Goal: Check status: Check status

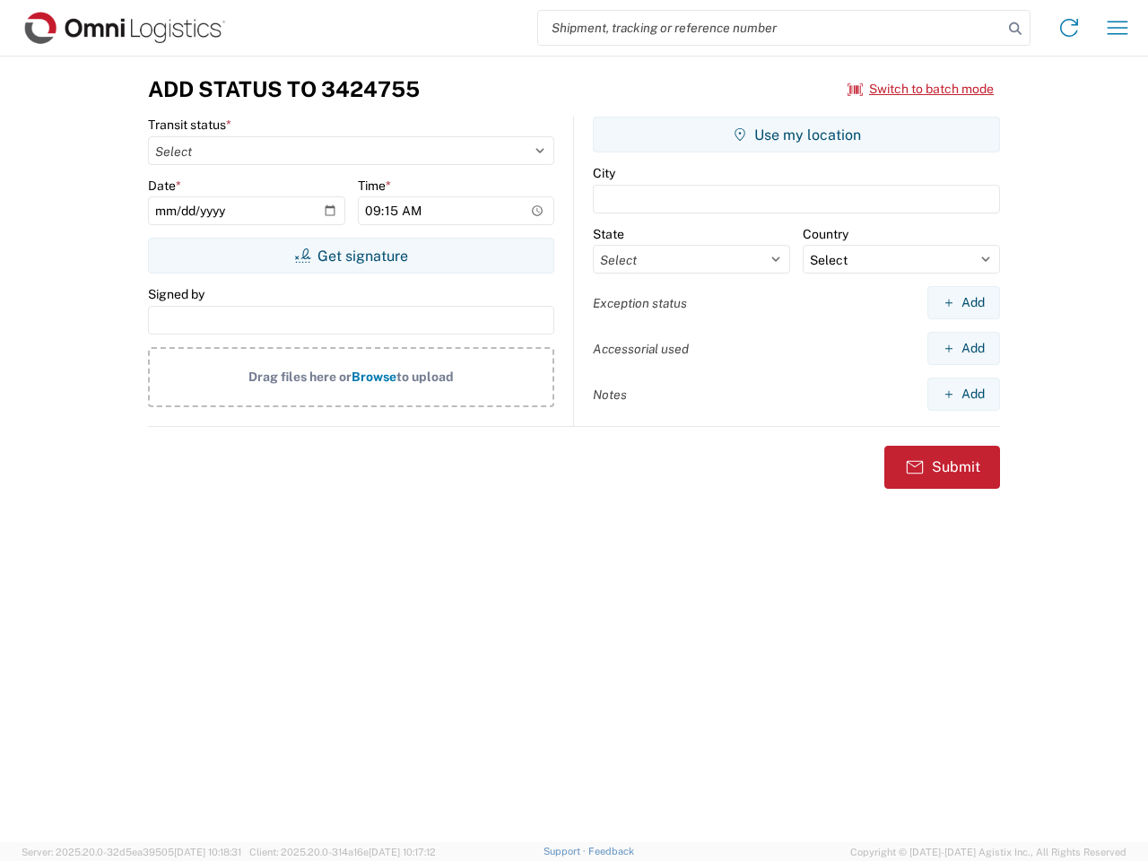
click at [771, 28] on input "search" at bounding box center [770, 28] width 465 height 34
click at [1015, 29] on icon at bounding box center [1015, 28] width 25 height 25
click at [1069, 28] on icon at bounding box center [1069, 27] width 29 height 29
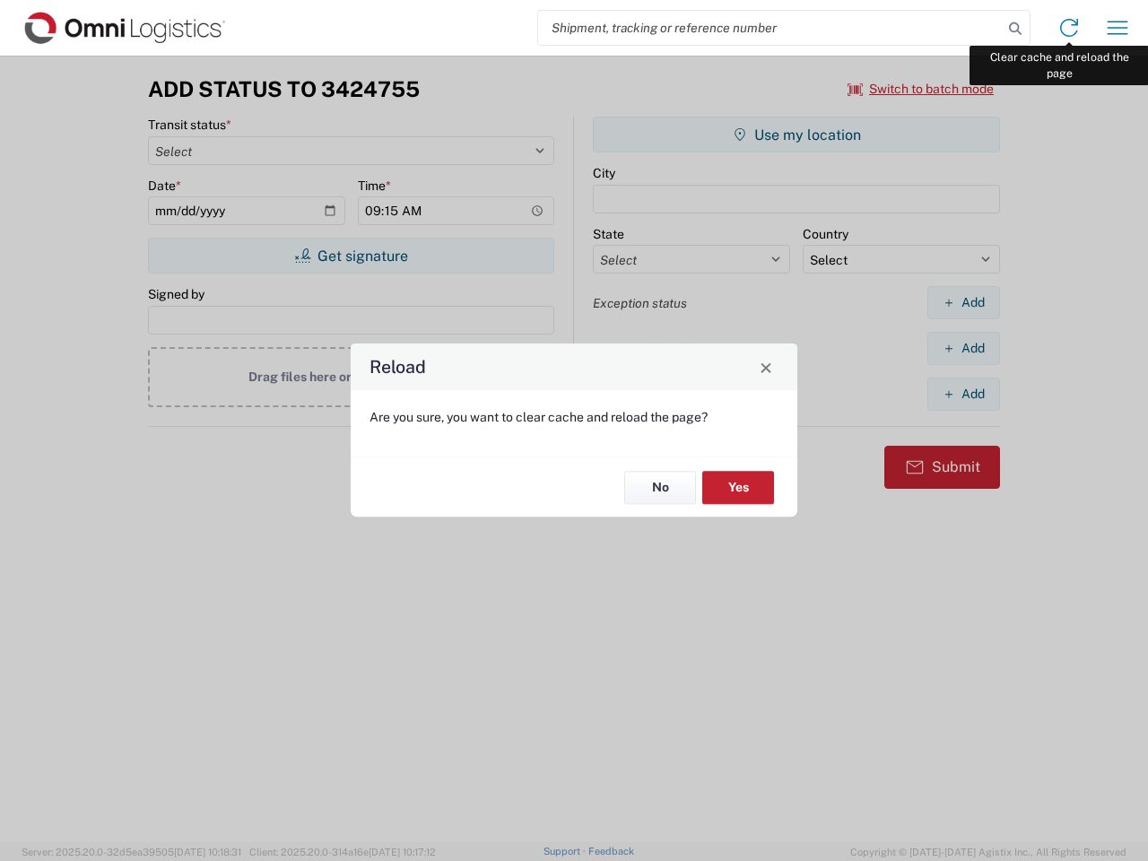
click at [1118, 28] on div "Reload Are you sure, you want to clear cache and reload the page? No Yes" at bounding box center [574, 430] width 1148 height 861
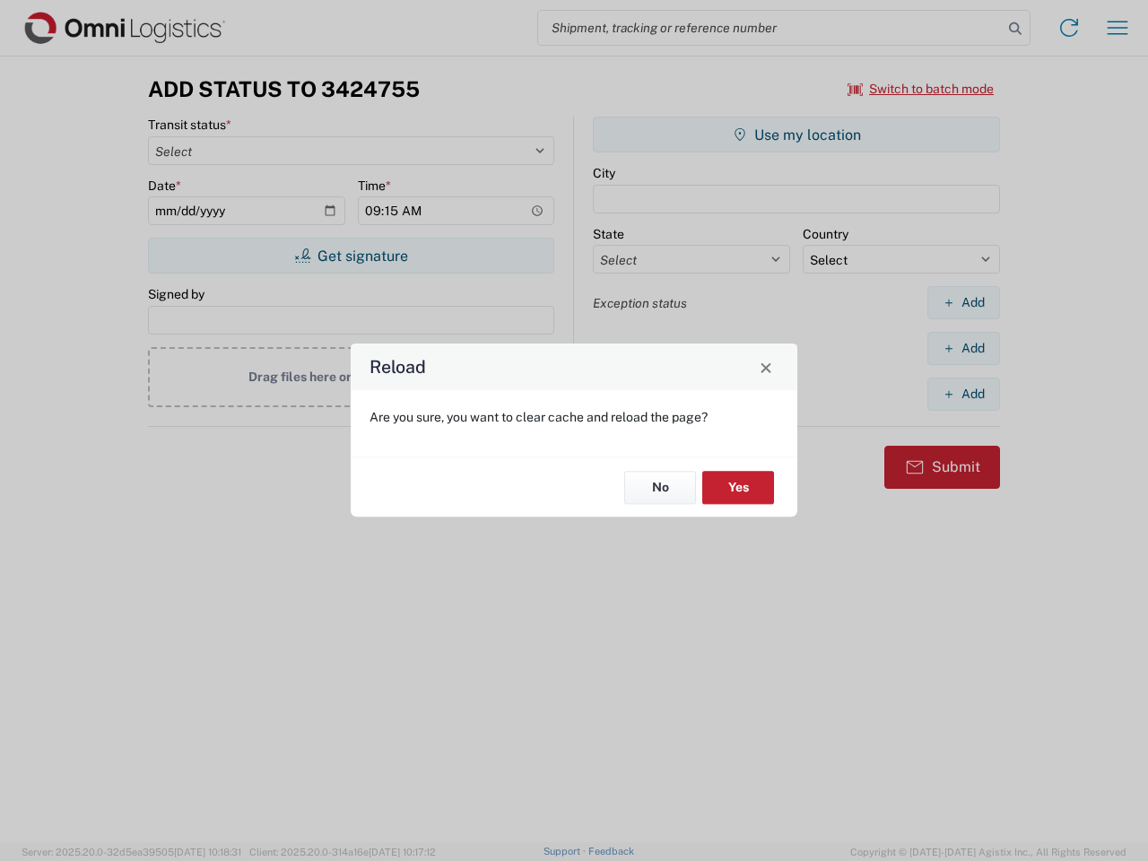
click at [921, 89] on div "Reload Are you sure, you want to clear cache and reload the page? No Yes" at bounding box center [574, 430] width 1148 height 861
click at [351, 256] on div "Reload Are you sure, you want to clear cache and reload the page? No Yes" at bounding box center [574, 430] width 1148 height 861
click at [797, 135] on div "Reload Are you sure, you want to clear cache and reload the page? No Yes" at bounding box center [574, 430] width 1148 height 861
click at [963, 302] on div "Reload Are you sure, you want to clear cache and reload the page? No Yes" at bounding box center [574, 430] width 1148 height 861
click at [963, 348] on div "Reload Are you sure, you want to clear cache and reload the page? No Yes" at bounding box center [574, 430] width 1148 height 861
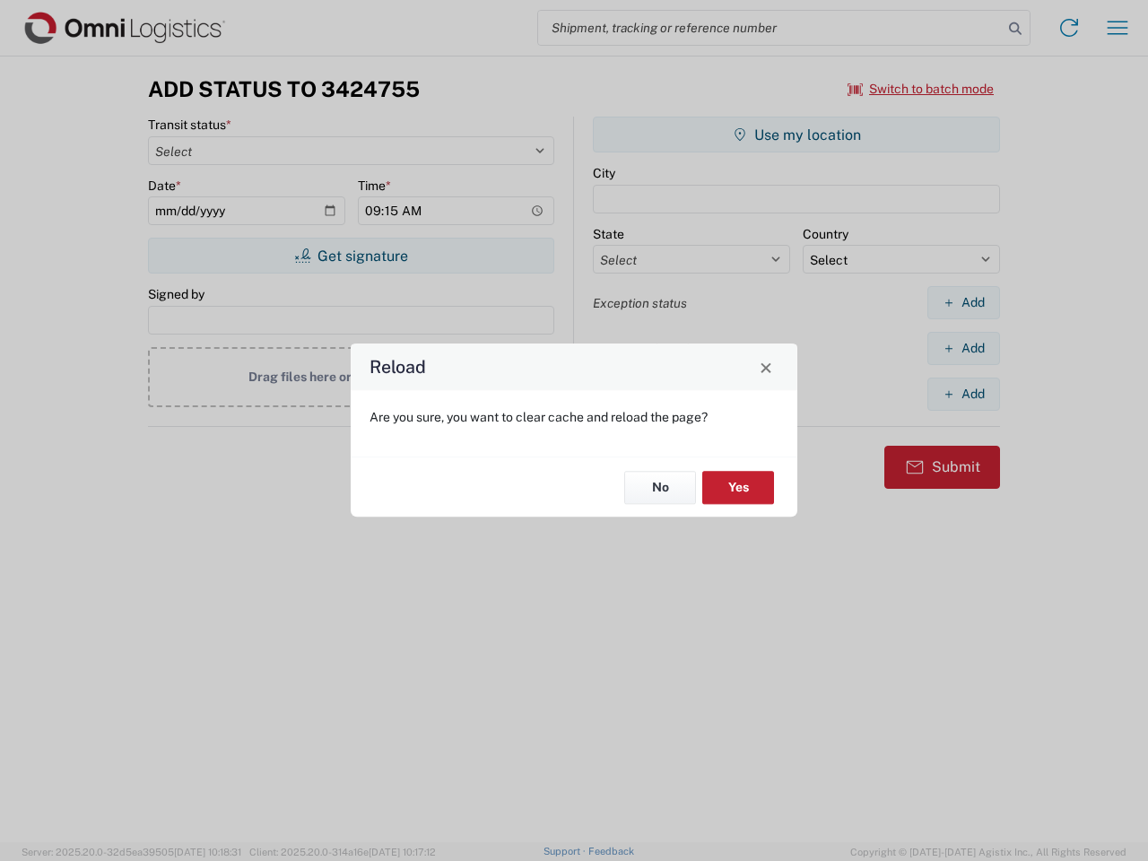
click at [963, 394] on div "Reload Are you sure, you want to clear cache and reload the page? No Yes" at bounding box center [574, 430] width 1148 height 861
